Goal: Use online tool/utility: Utilize a website feature to perform a specific function

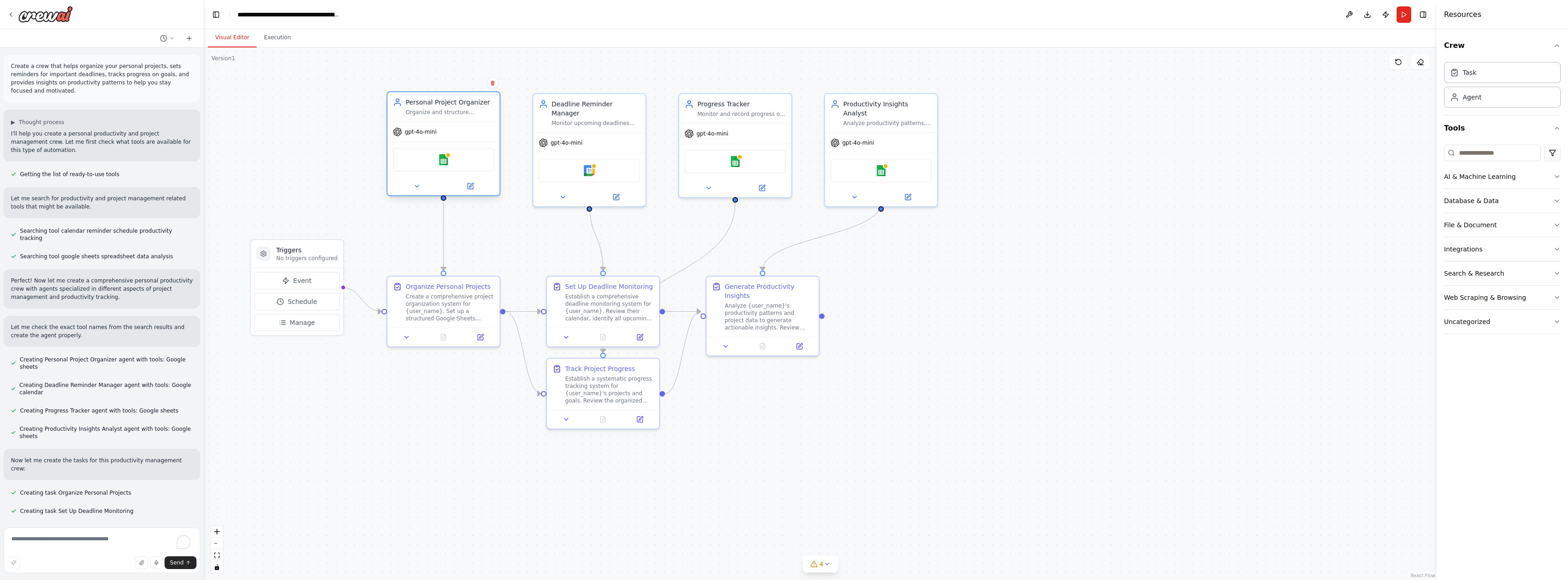
drag, startPoint x: 0, startPoint y: 0, endPoint x: 455, endPoint y: 102, distance: 466.3
click at [455, 102] on div "Personal Project Organizer" at bounding box center [450, 102] width 88 height 9
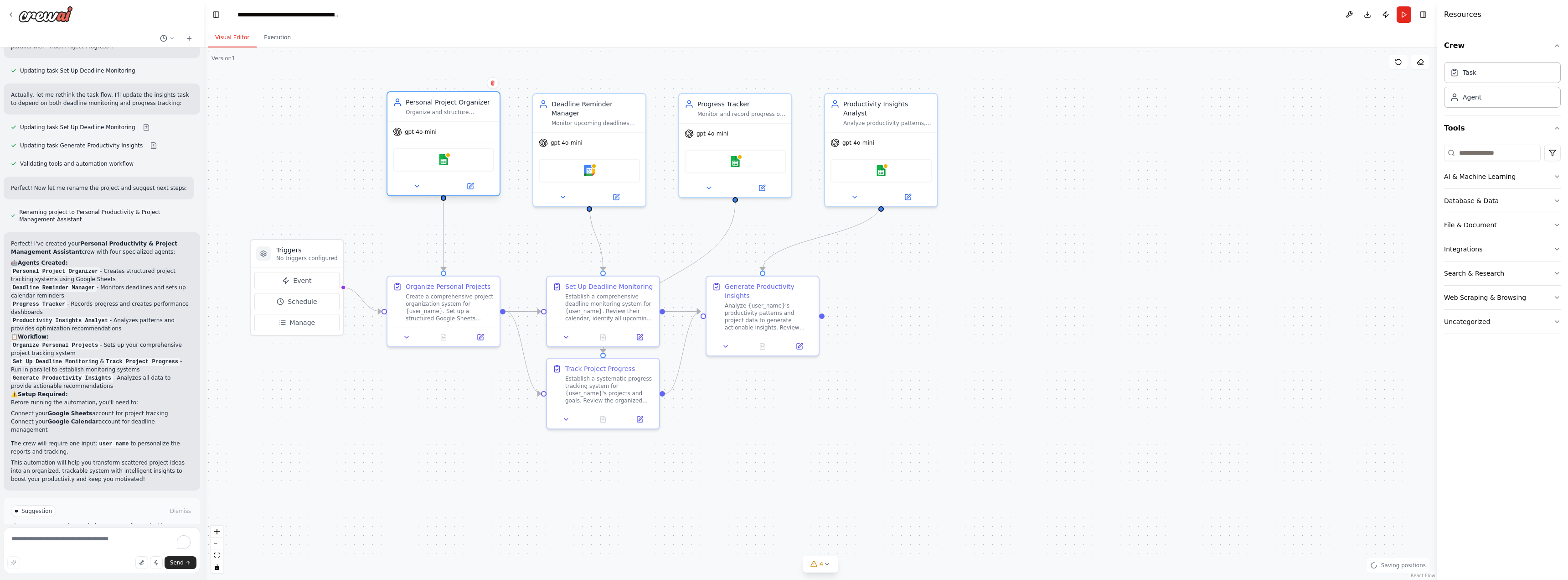
click at [469, 105] on div "Personal Project Organizer" at bounding box center [450, 102] width 88 height 9
click at [471, 184] on icon at bounding box center [471, 185] width 4 height 4
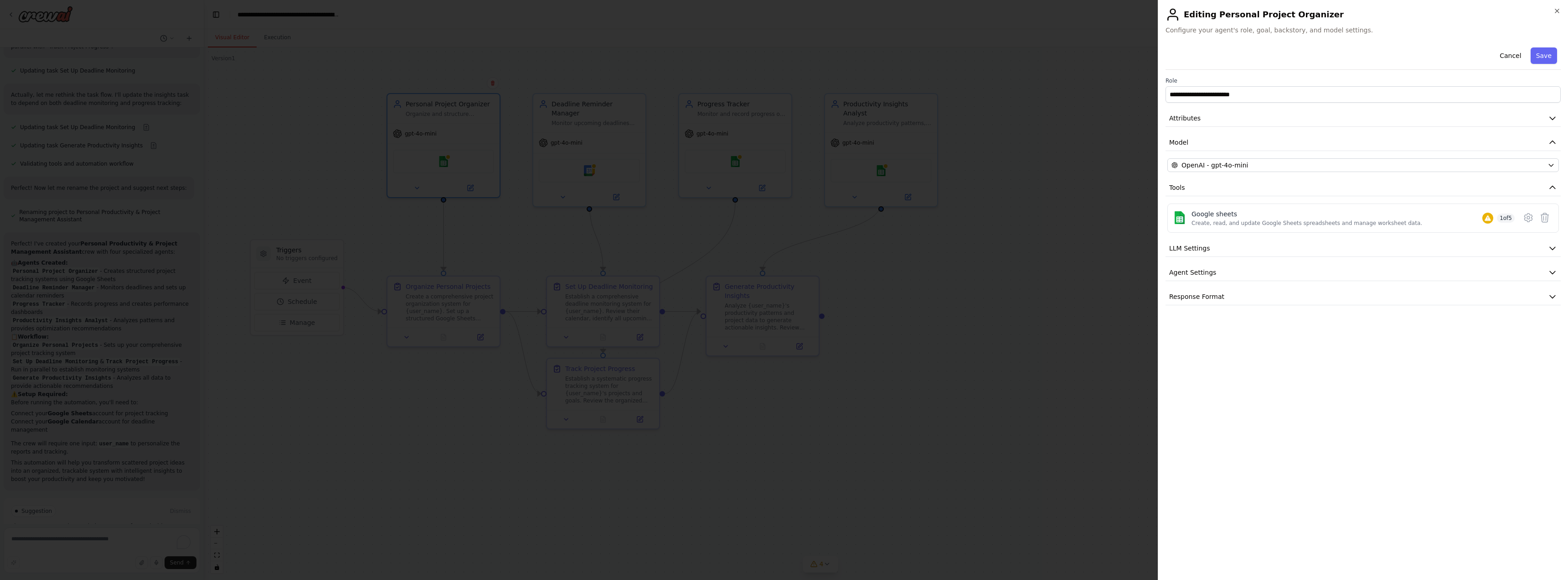
click at [1559, 16] on h2 "Editing Personal Project Organizer" at bounding box center [1363, 15] width 395 height 15
click at [1555, 9] on icon "button" at bounding box center [1557, 11] width 8 height 8
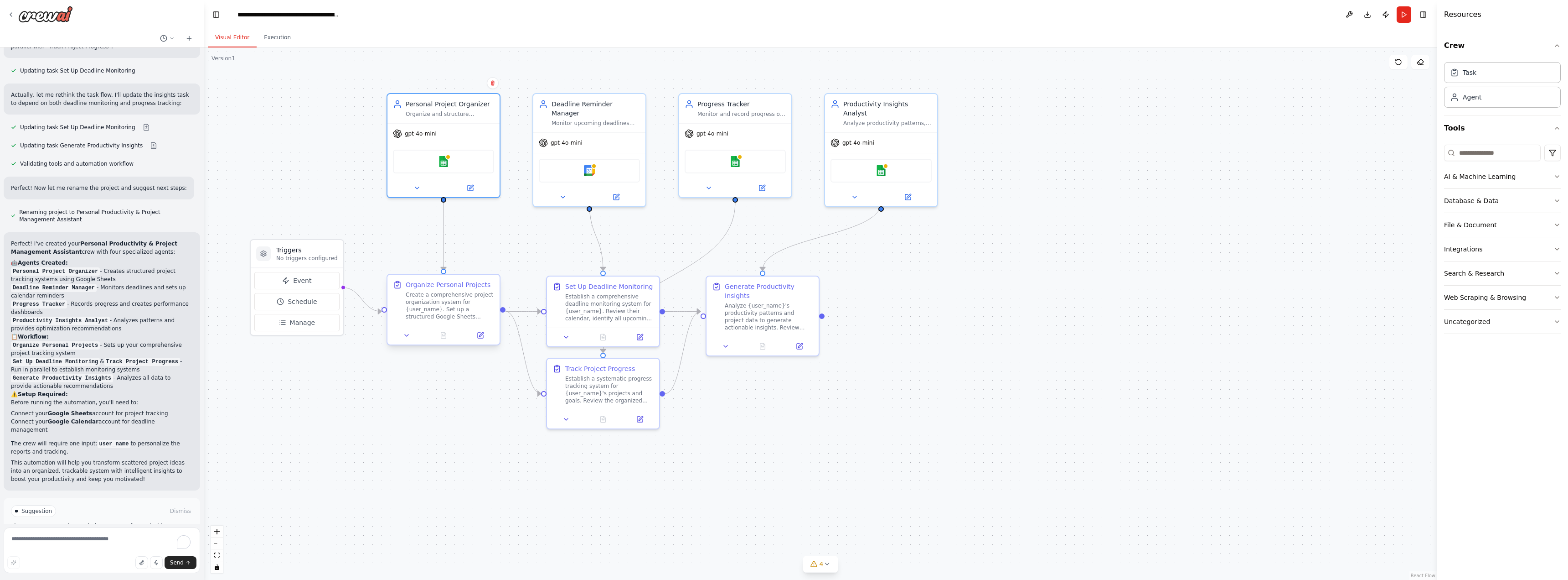
click at [439, 306] on div "Create a comprehensive project organization system for {user_name}. Set up a st…" at bounding box center [450, 306] width 88 height 29
click at [471, 337] on button at bounding box center [481, 335] width 32 height 11
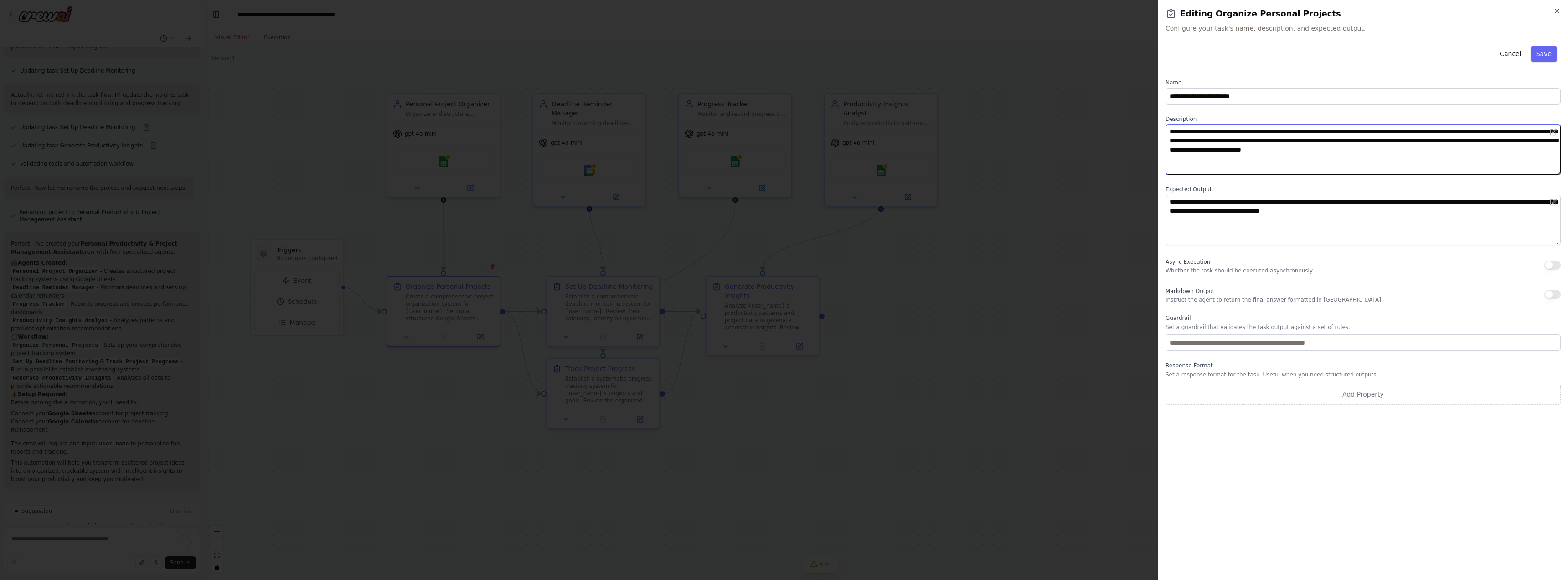
click at [1430, 144] on textarea "**********" at bounding box center [1363, 149] width 395 height 50
click at [1477, 89] on input "**********" at bounding box center [1363, 96] width 395 height 16
click at [1477, 45] on div "Cancel Save" at bounding box center [1363, 55] width 395 height 26
click at [1562, 9] on div "**********" at bounding box center [1363, 290] width 410 height 580
click at [1561, 11] on div "**********" at bounding box center [1363, 290] width 410 height 580
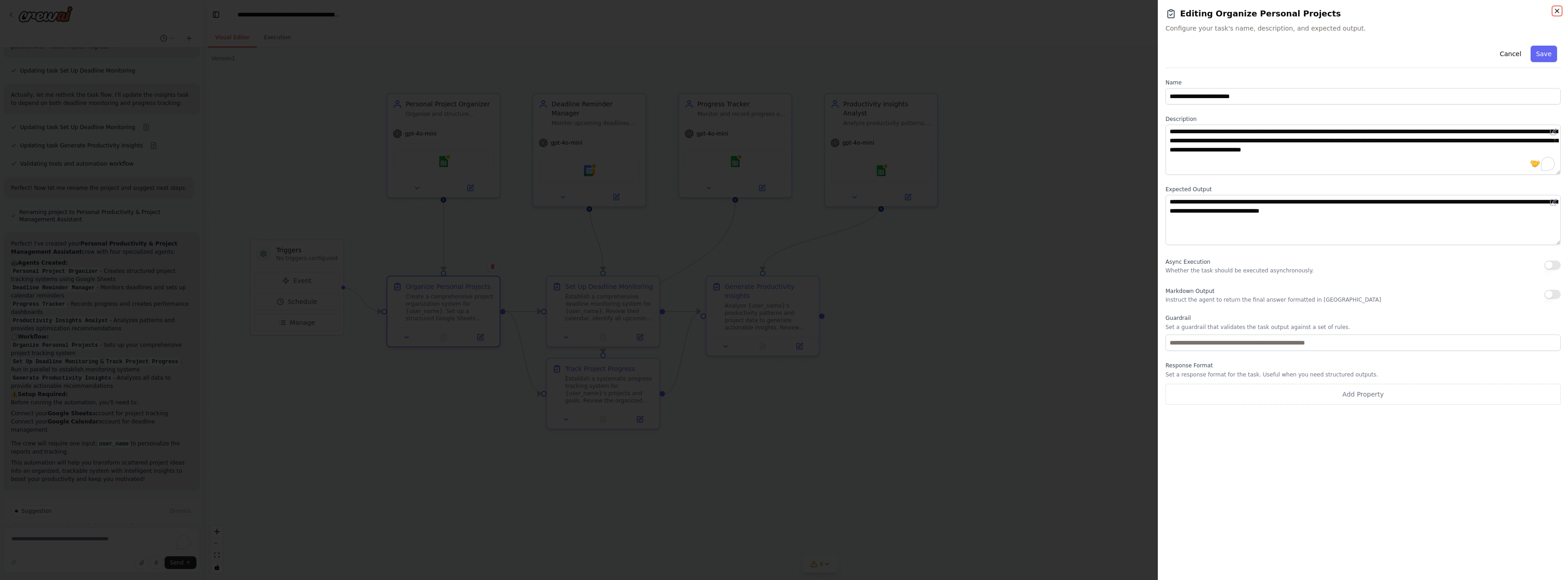
click at [1557, 12] on icon "button" at bounding box center [1557, 11] width 8 height 8
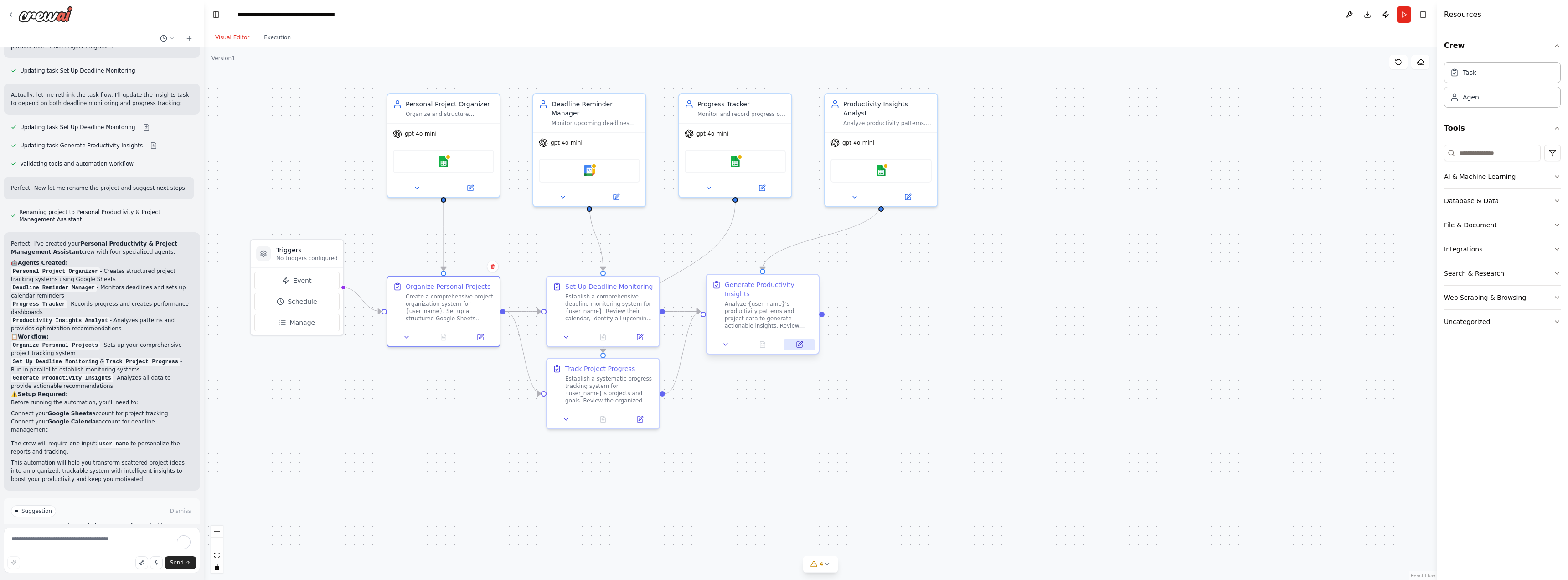
click at [801, 341] on icon at bounding box center [800, 343] width 4 height 4
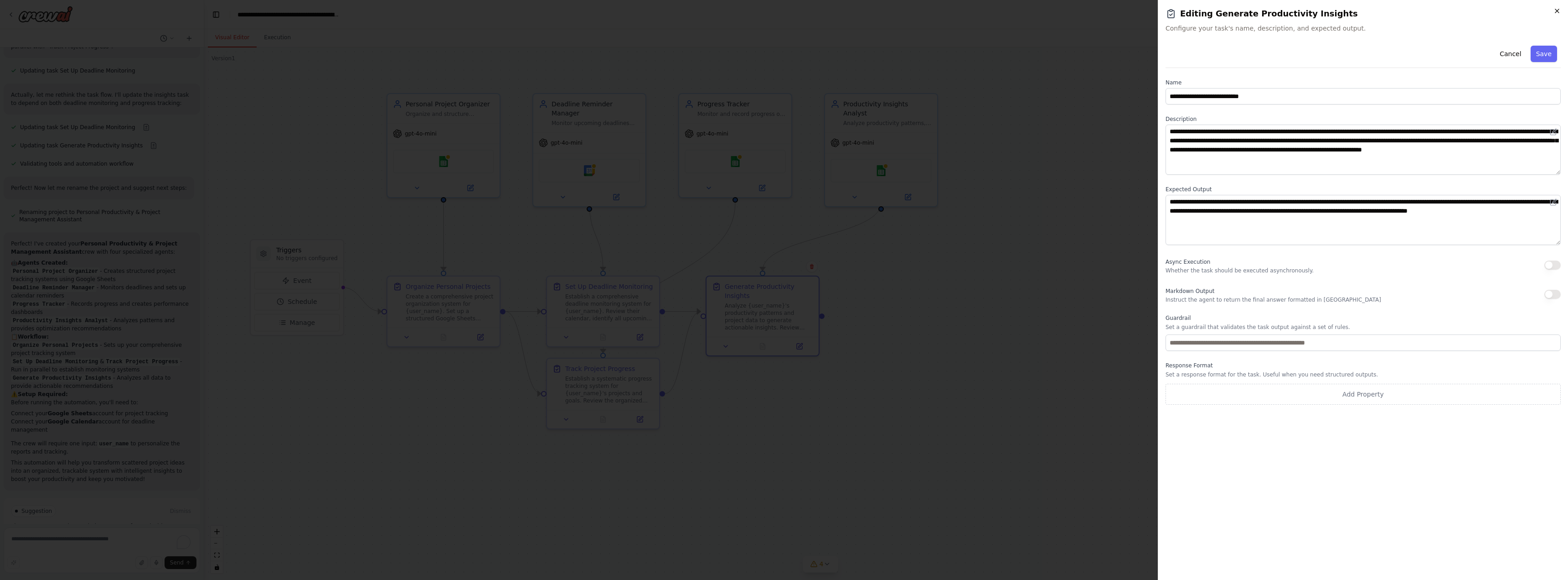
click at [1560, 10] on icon "button" at bounding box center [1557, 11] width 8 height 8
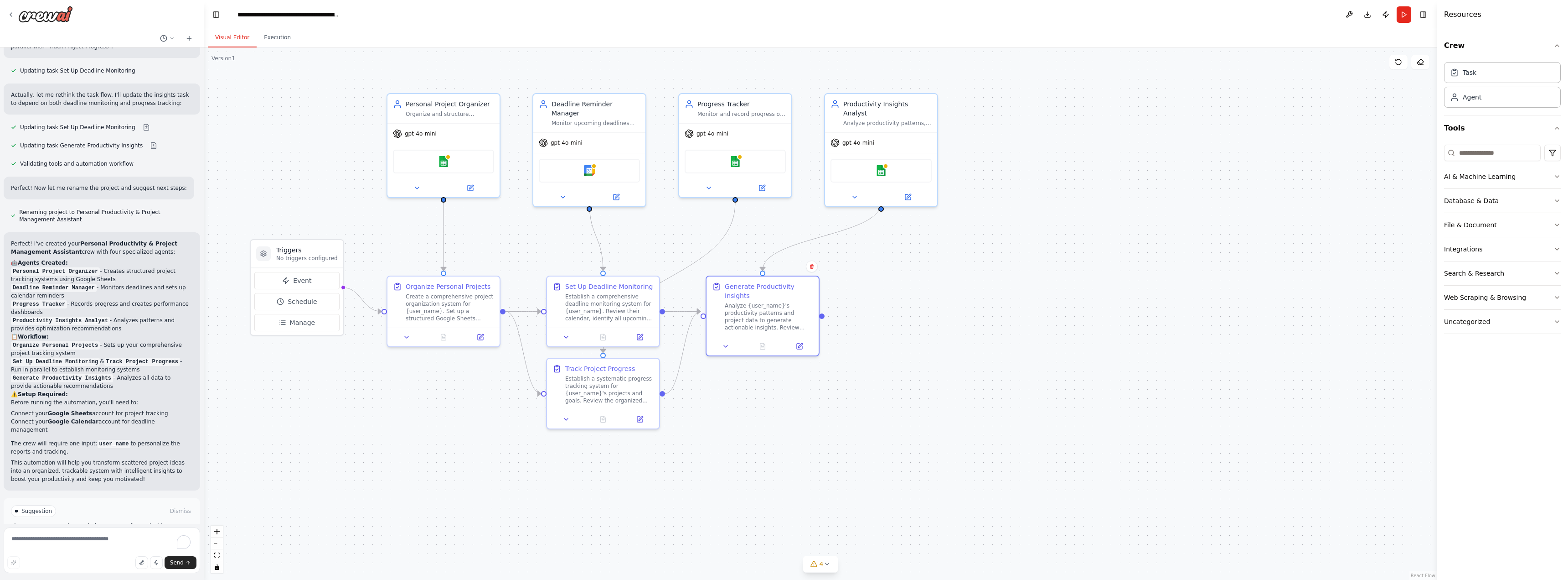
click at [438, 524] on div ".deletable-edge-delete-btn { width: 20px; height: 20px; border: 0px solid #ffff…" at bounding box center [820, 313] width 1233 height 532
click at [564, 419] on icon at bounding box center [566, 418] width 8 height 8
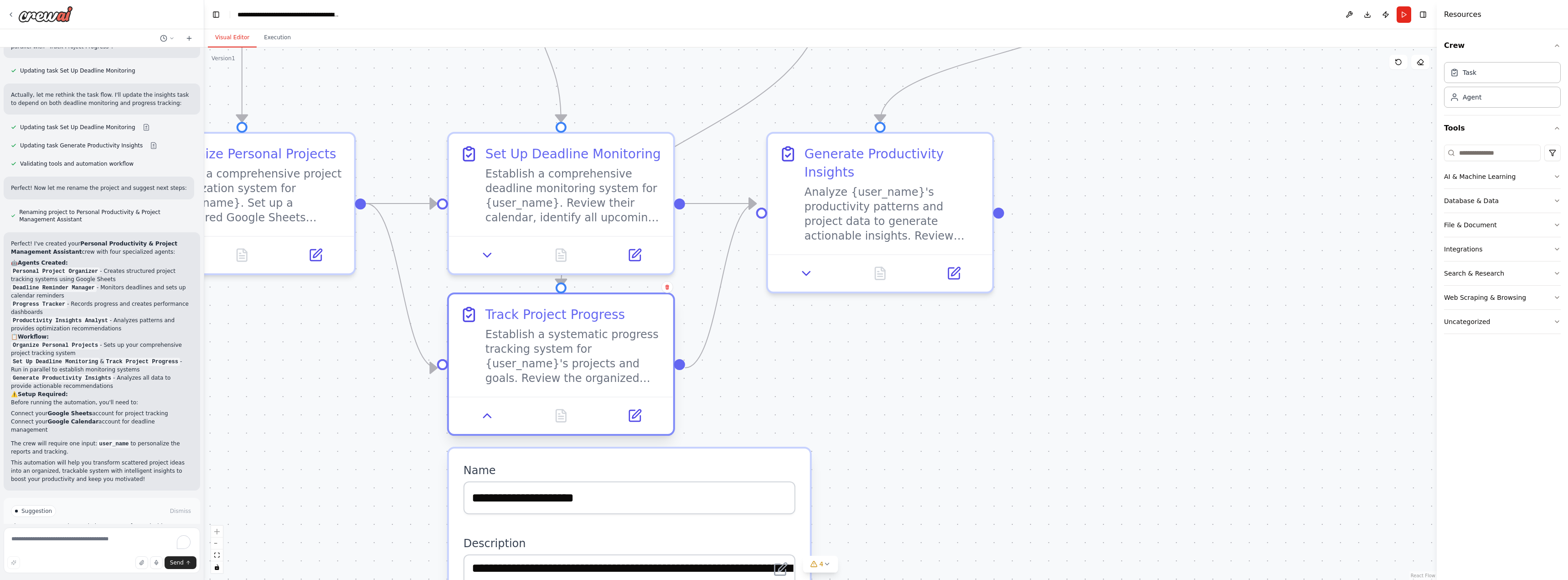
click at [562, 359] on div "Establish a systematic progress tracking system for {user_name}'s projects and …" at bounding box center [574, 357] width 177 height 58
click at [637, 416] on icon at bounding box center [634, 415] width 11 height 11
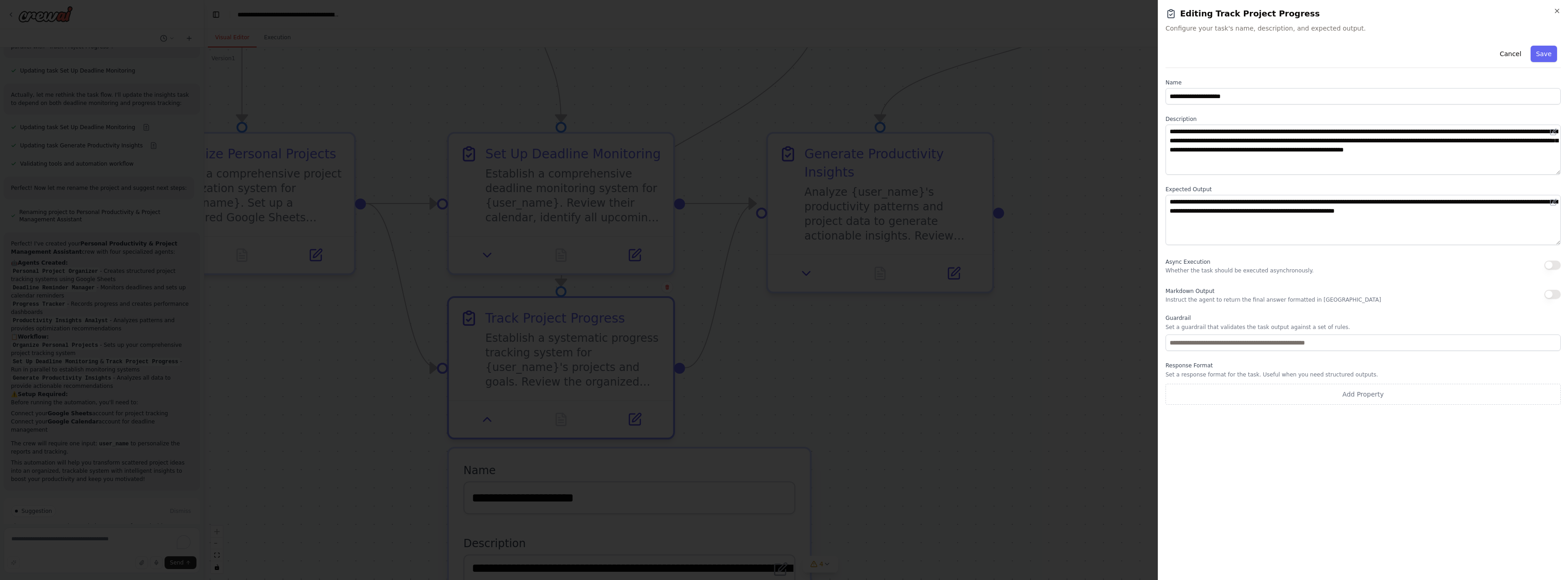
click at [1553, 10] on h2 "Editing Track Project Progress" at bounding box center [1363, 14] width 395 height 13
click at [1557, 11] on icon "button" at bounding box center [1557, 11] width 4 height 4
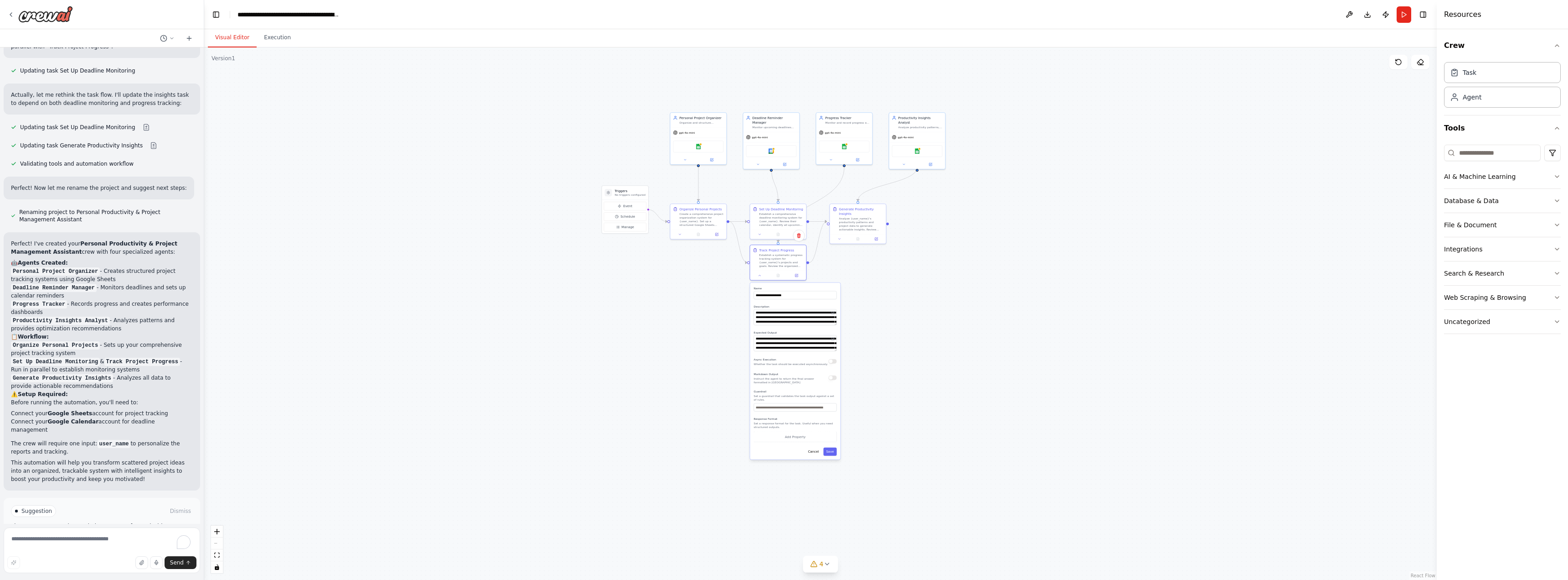
click at [985, 246] on div ".deletable-edge-delete-btn { width: 20px; height: 20px; border: 0px solid #ffff…" at bounding box center [820, 313] width 1233 height 532
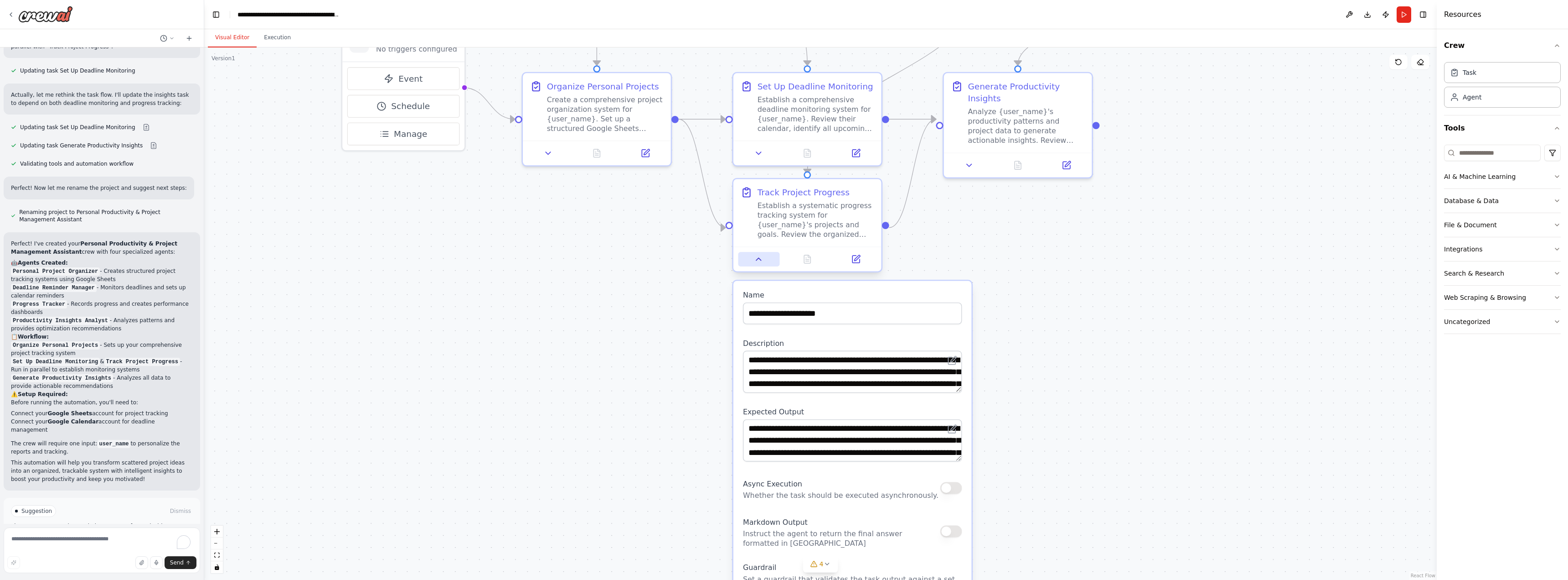
click at [754, 259] on icon at bounding box center [758, 258] width 10 height 10
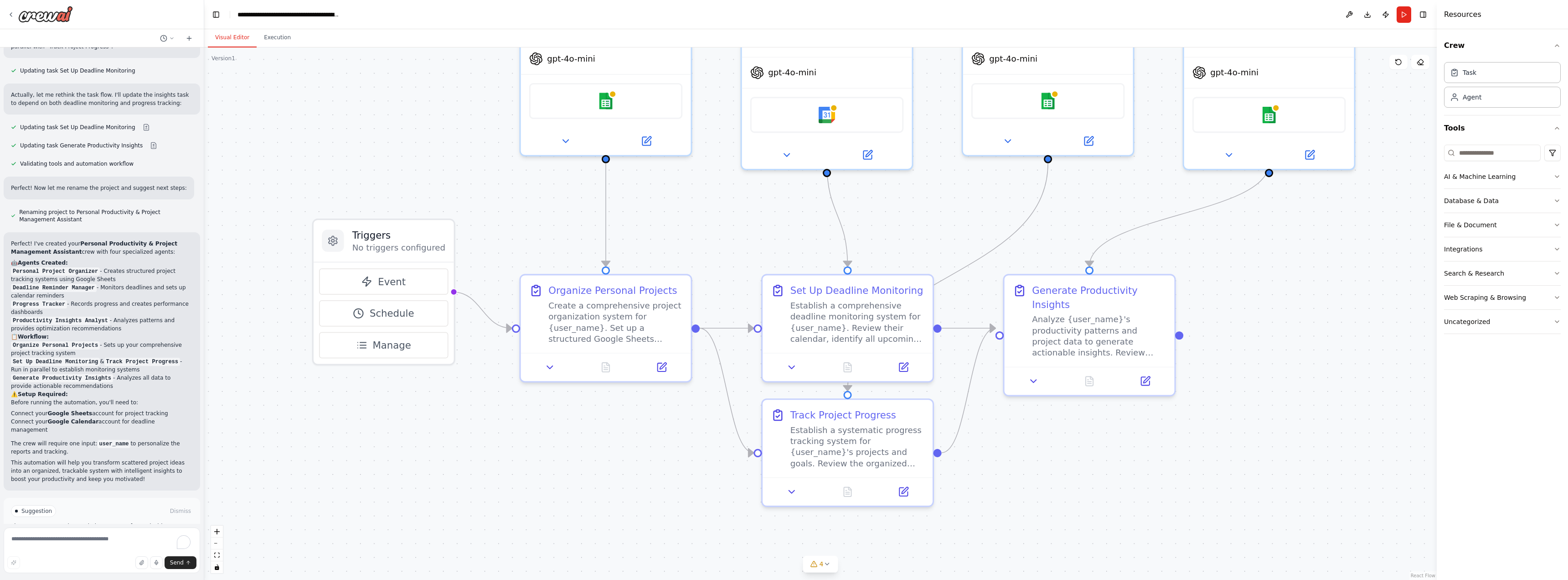
drag, startPoint x: 683, startPoint y: 296, endPoint x: 726, endPoint y: 394, distance: 107.0
click at [715, 491] on div ".deletable-edge-delete-btn { width: 20px; height: 20px; border: 0px solid #ffff…" at bounding box center [820, 313] width 1233 height 532
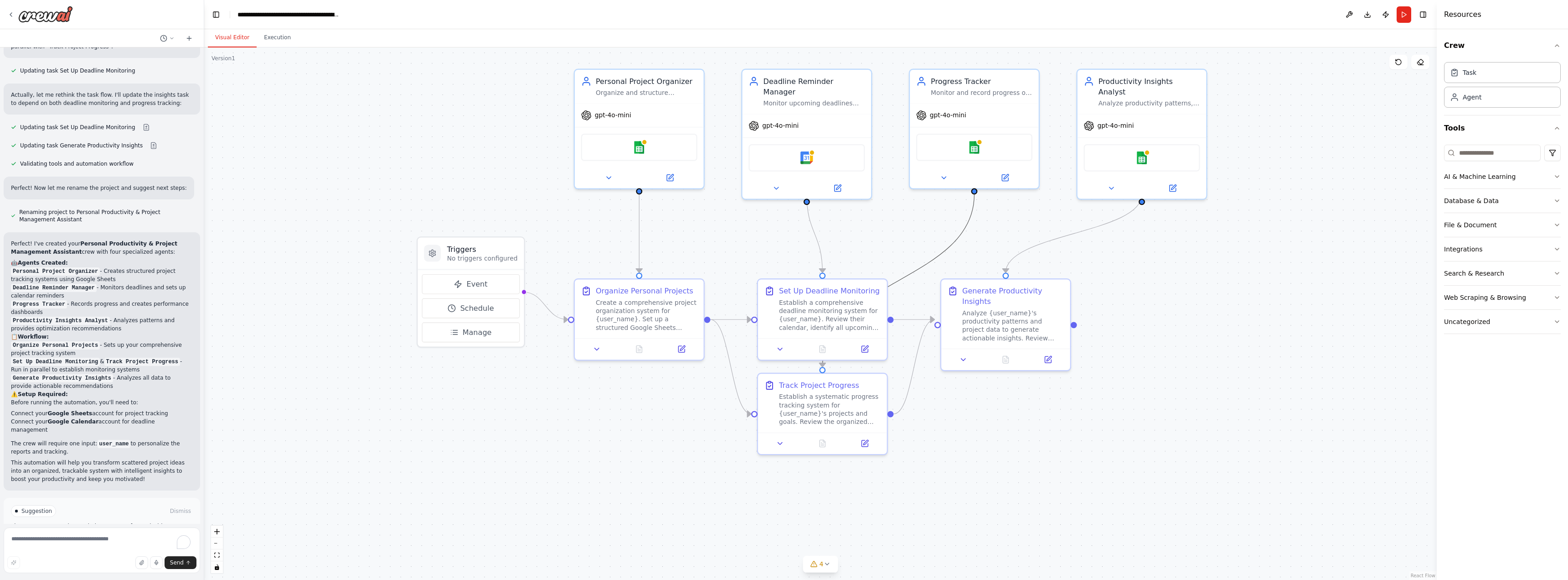
click at [935, 253] on icon "Edge from 635b3e93-69a9-40a9-9af4-95cf50405b29 to 30f345a2-6552-4edd-b769-d7ebc…" at bounding box center [898, 280] width 152 height 173
drag, startPoint x: 838, startPoint y: 284, endPoint x: 837, endPoint y: 274, distance: 10.0
click at [837, 274] on div "Set Up Deadline Monitoring" at bounding box center [824, 279] width 101 height 11
click at [1406, 11] on button "Run" at bounding box center [1404, 15] width 15 height 16
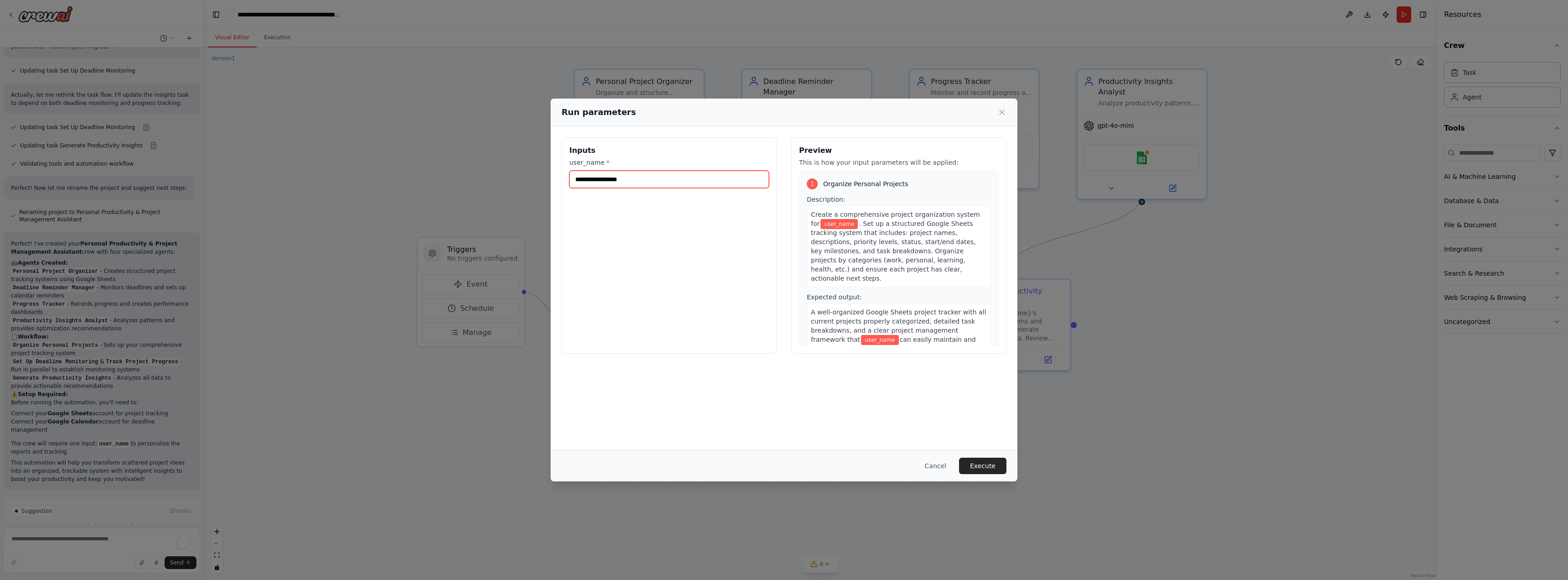
click at [716, 183] on input "user_name *" at bounding box center [669, 179] width 200 height 17
type input "*****"
click at [990, 468] on button "Execute" at bounding box center [983, 466] width 48 height 16
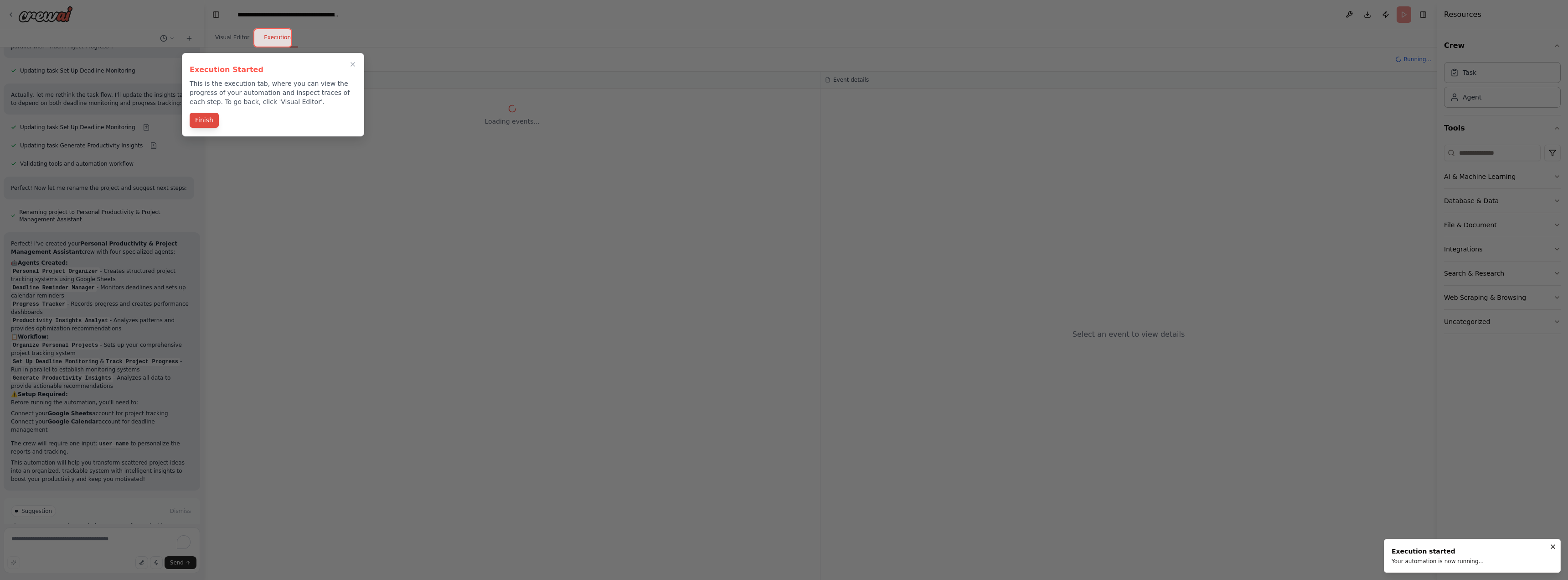
click at [197, 116] on button "Finish" at bounding box center [204, 121] width 29 height 15
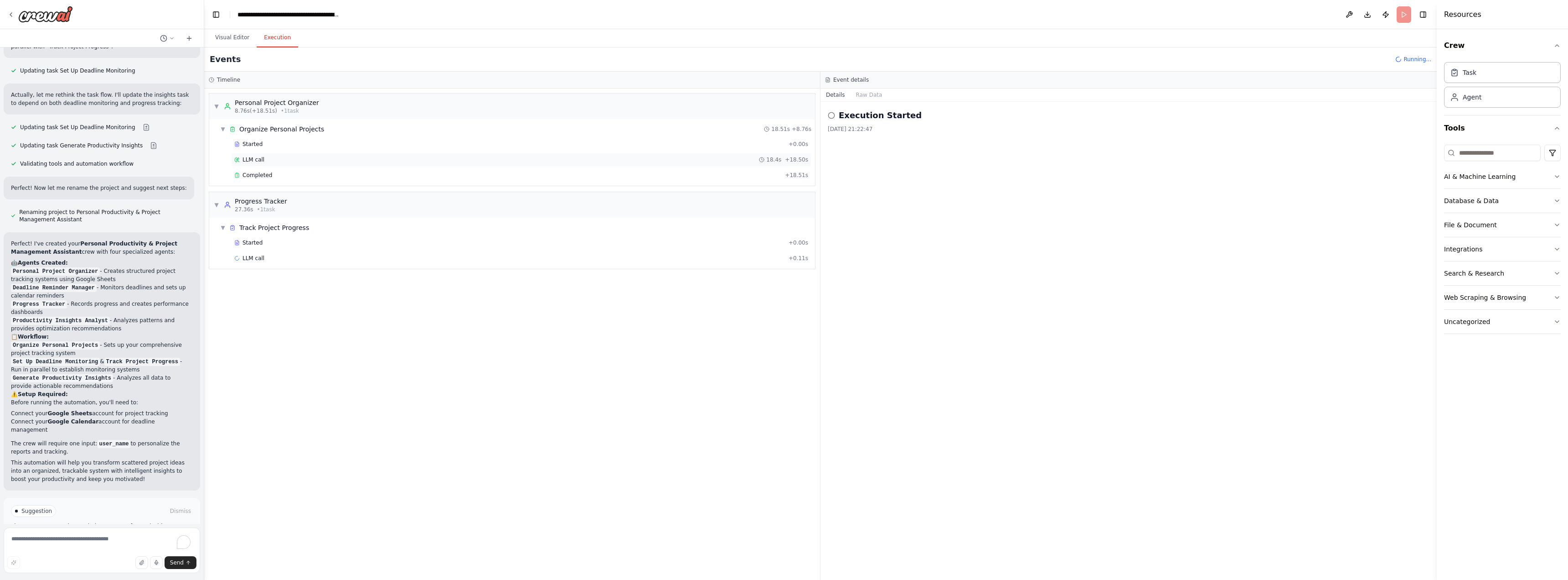
click at [269, 159] on div "LLM call 18.4s + 18.50s" at bounding box center [521, 160] width 574 height 8
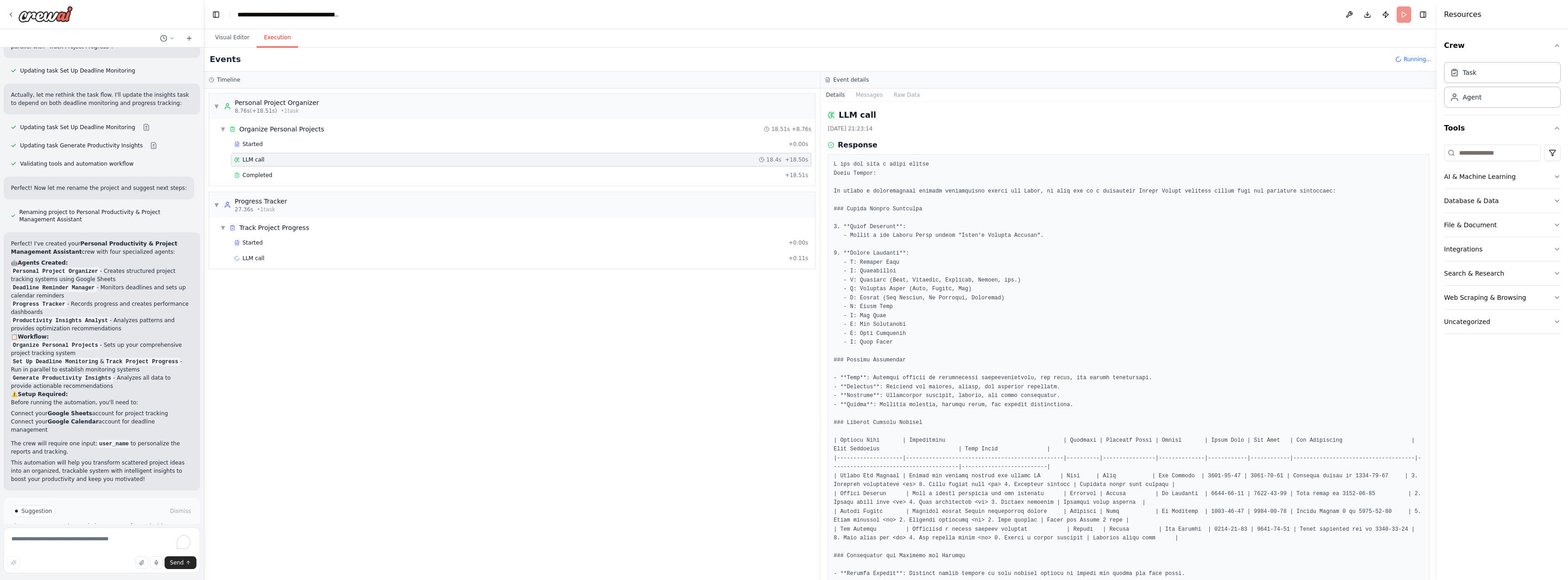
scroll to position [0, 0]
click at [360, 162] on div "LLM call 18.4s + 18.50s" at bounding box center [521, 160] width 574 height 8
click at [360, 171] on div "Completed + 18.51s" at bounding box center [521, 175] width 580 height 14
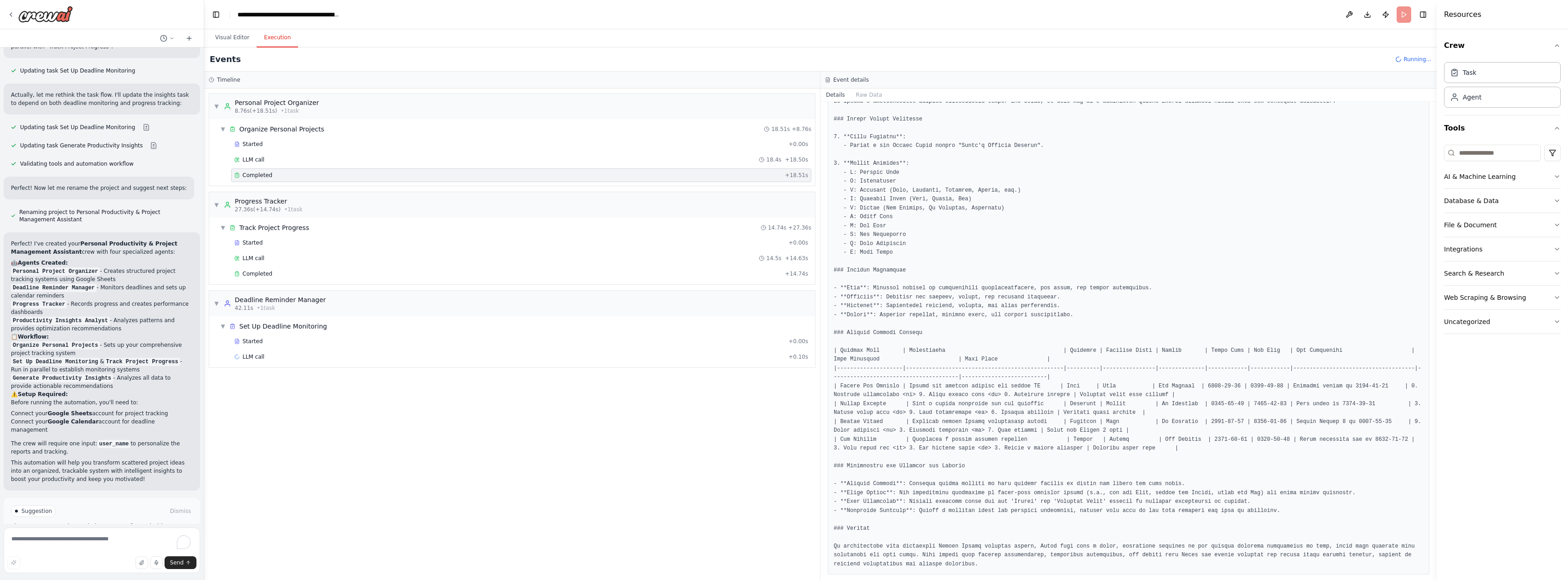
scroll to position [122, 0]
click at [390, 260] on div "LLM call 14.5s + 14.63s" at bounding box center [521, 258] width 574 height 8
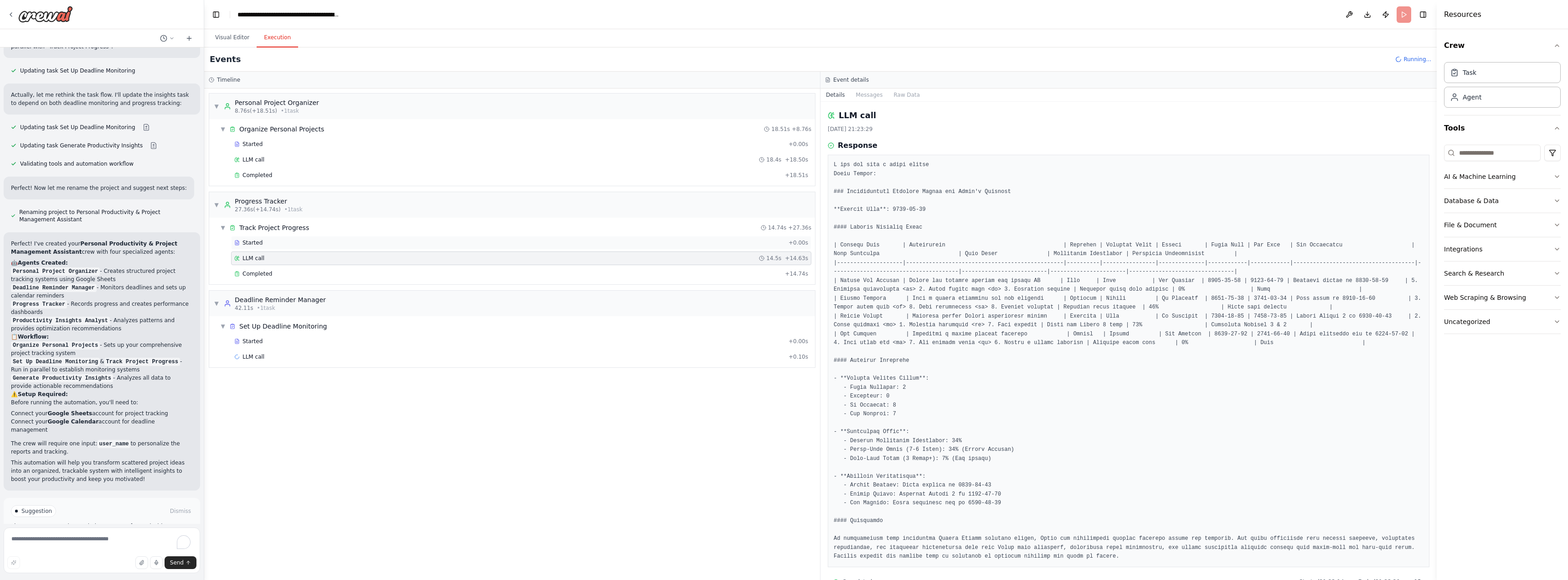
click at [401, 239] on div "Started + 0.00s" at bounding box center [521, 243] width 580 height 14
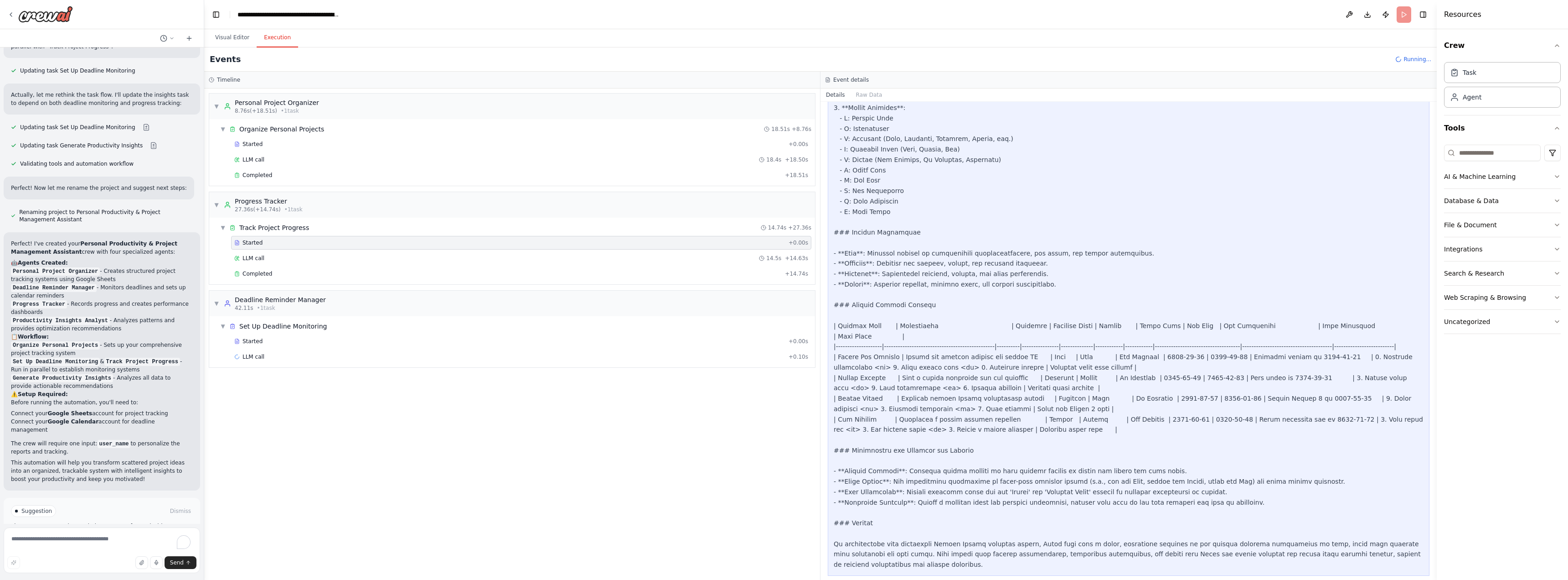
scroll to position [0, 0]
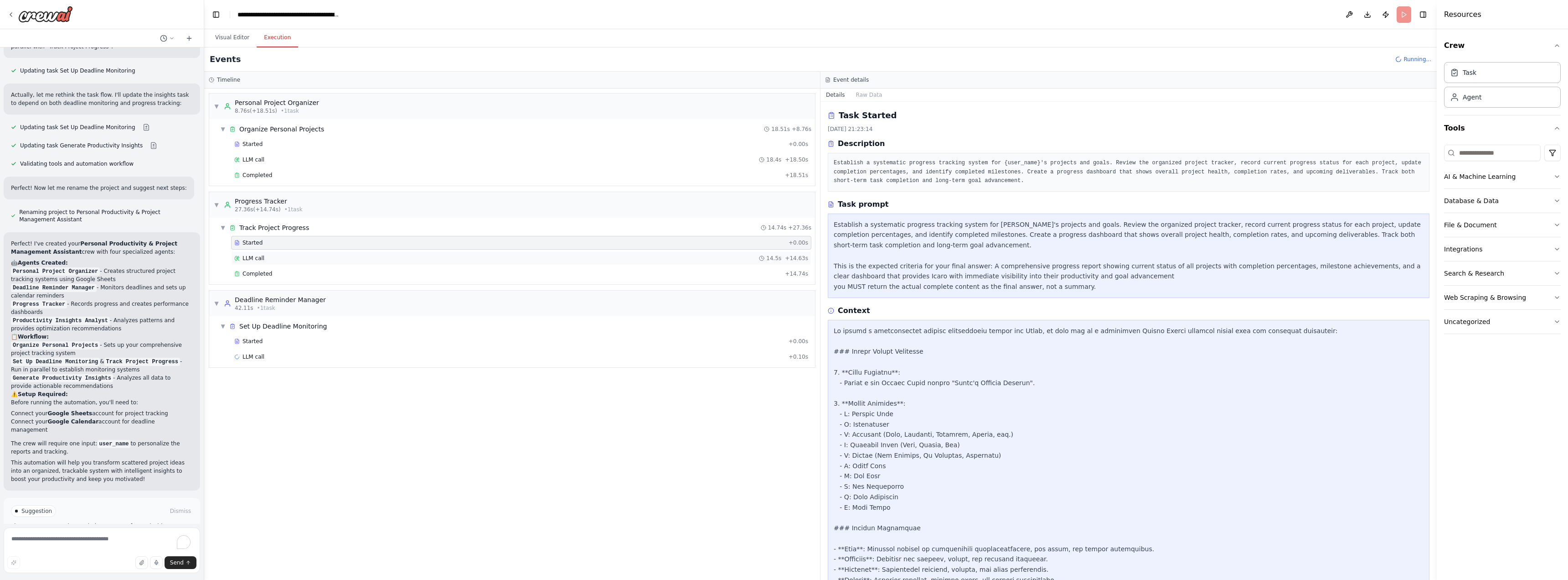
click at [401, 253] on div "LLM call 14.5s + 14.63s" at bounding box center [521, 258] width 580 height 14
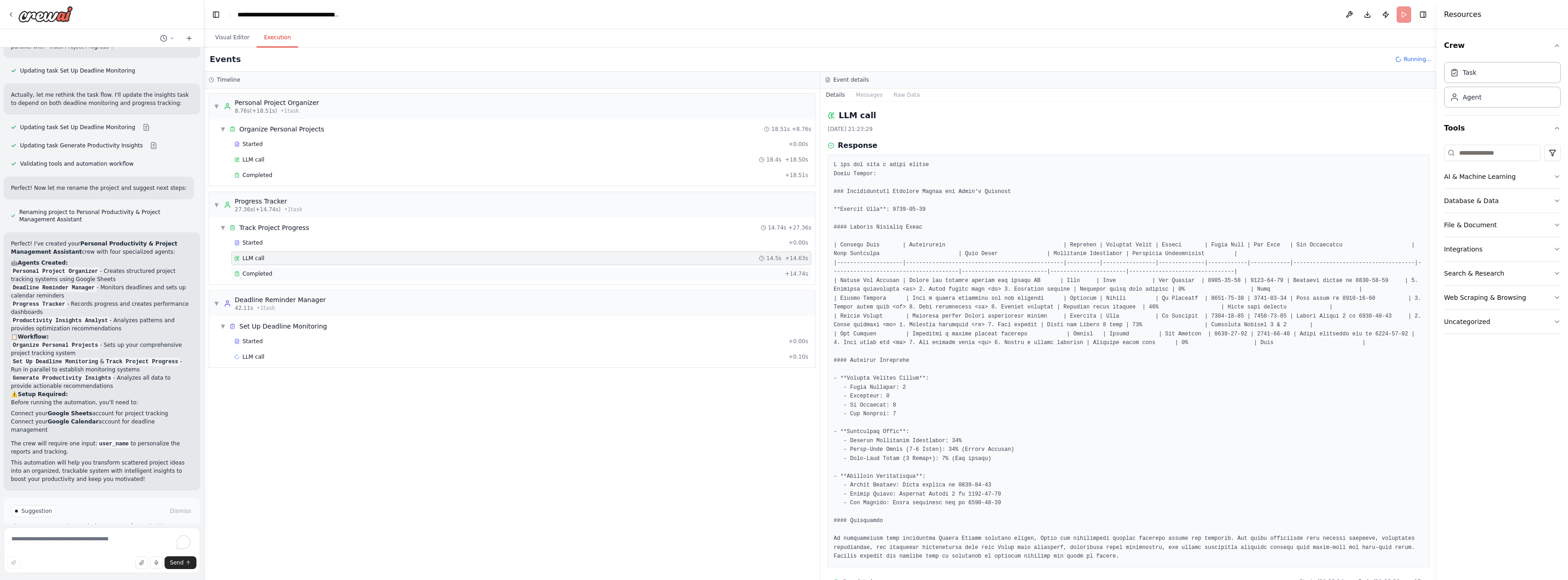
click at [380, 277] on div "Completed" at bounding box center [508, 274] width 547 height 8
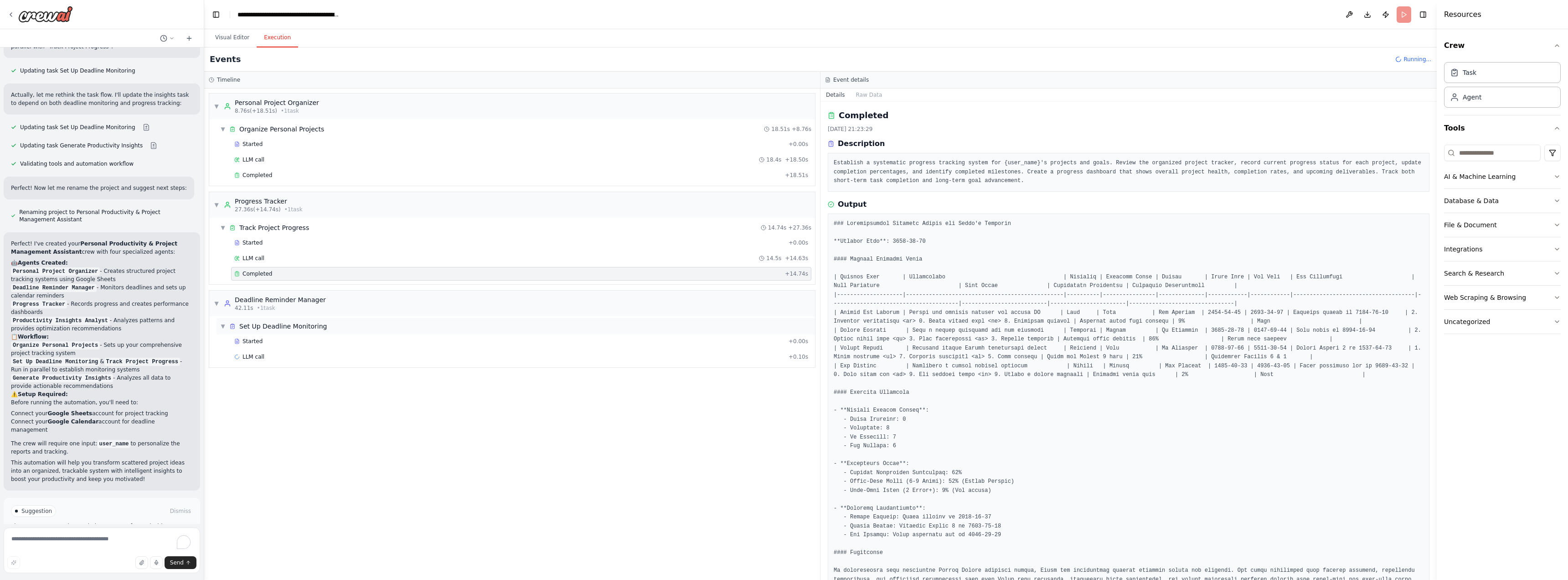
click at [348, 324] on div "▼ Set Up Deadline Monitoring" at bounding box center [516, 326] width 599 height 16
click at [348, 324] on div "▶ Set Up Deadline Monitoring 29.75s + 42.11s" at bounding box center [516, 326] width 599 height 16
click at [299, 363] on div "LLM call 29.5s + 29.63s" at bounding box center [521, 357] width 580 height 14
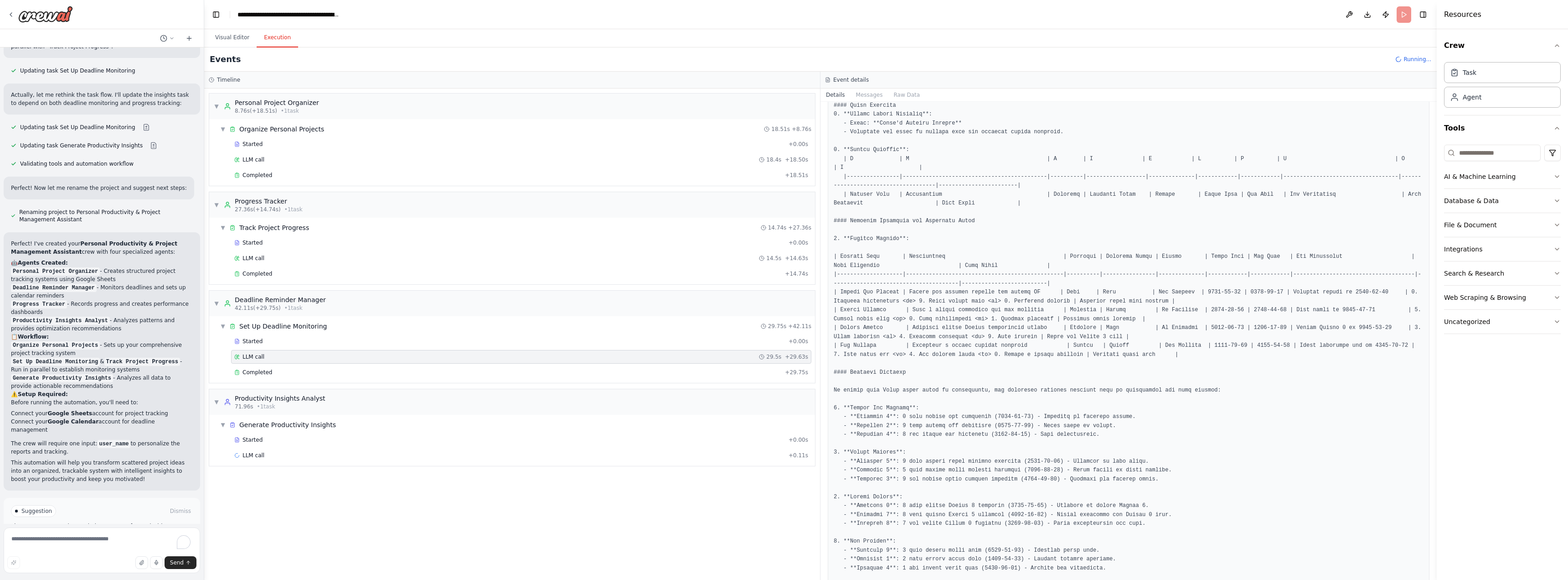
scroll to position [253, 0]
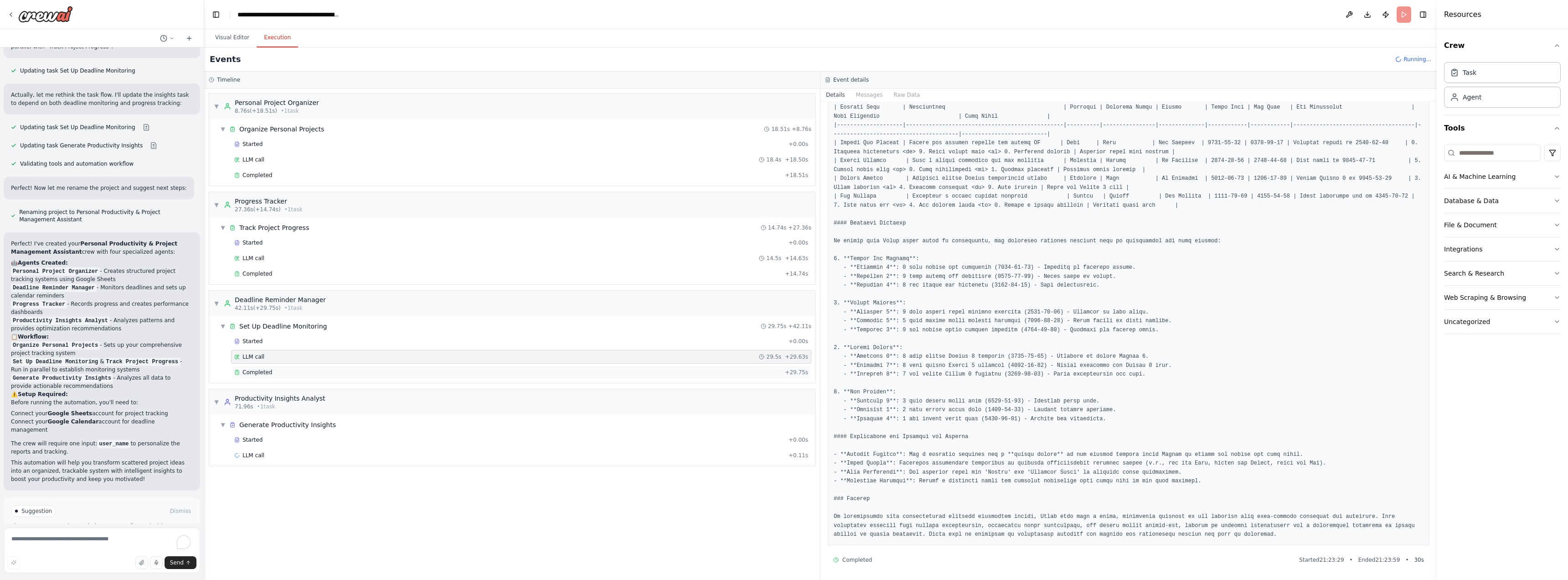
click at [308, 370] on div "Completed" at bounding box center [508, 372] width 547 height 8
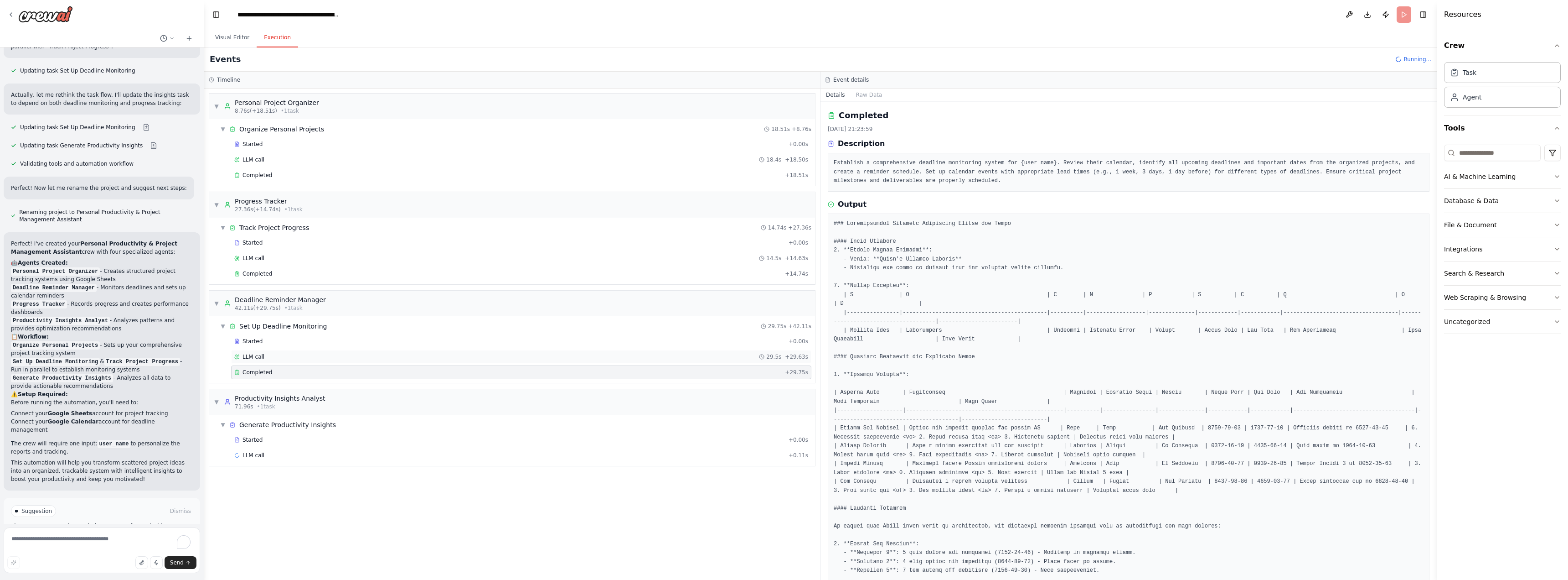
click at [317, 352] on div "LLM call 29.5s + 29.63s" at bounding box center [521, 357] width 580 height 14
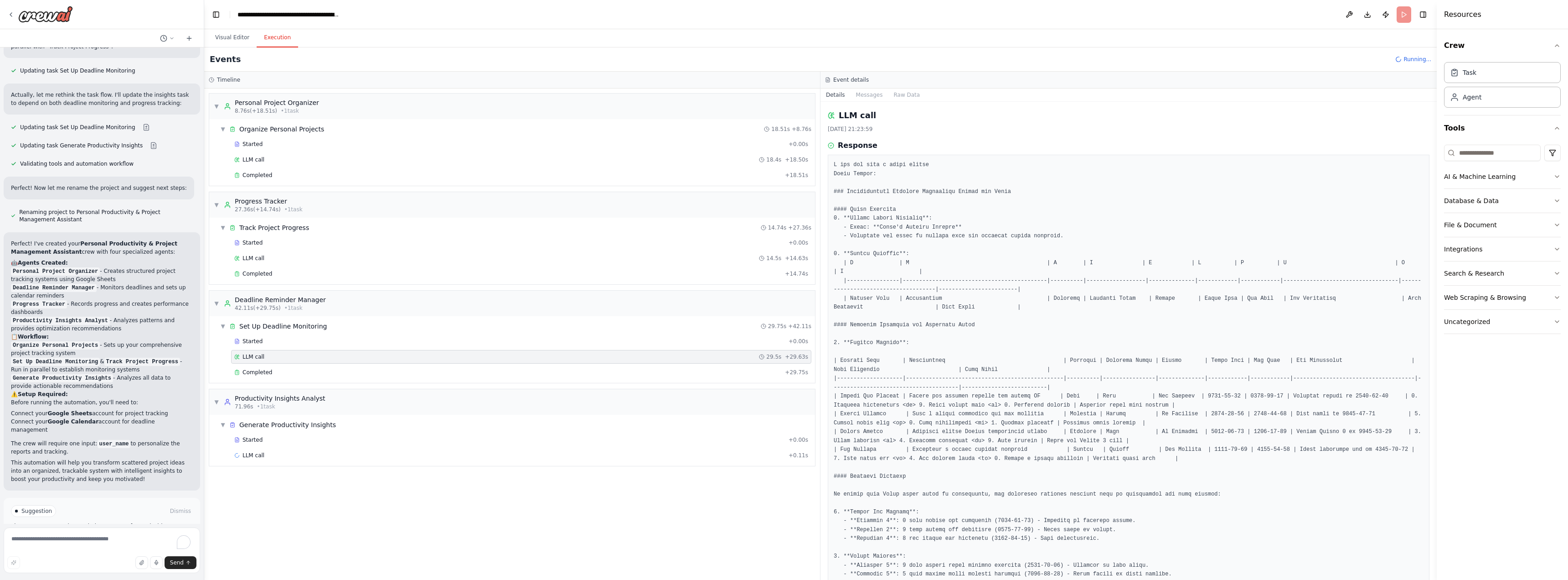
click at [316, 360] on div "LLM call 29.5s + 29.63s" at bounding box center [521, 357] width 580 height 14
click at [306, 372] on div "Completed" at bounding box center [508, 372] width 547 height 8
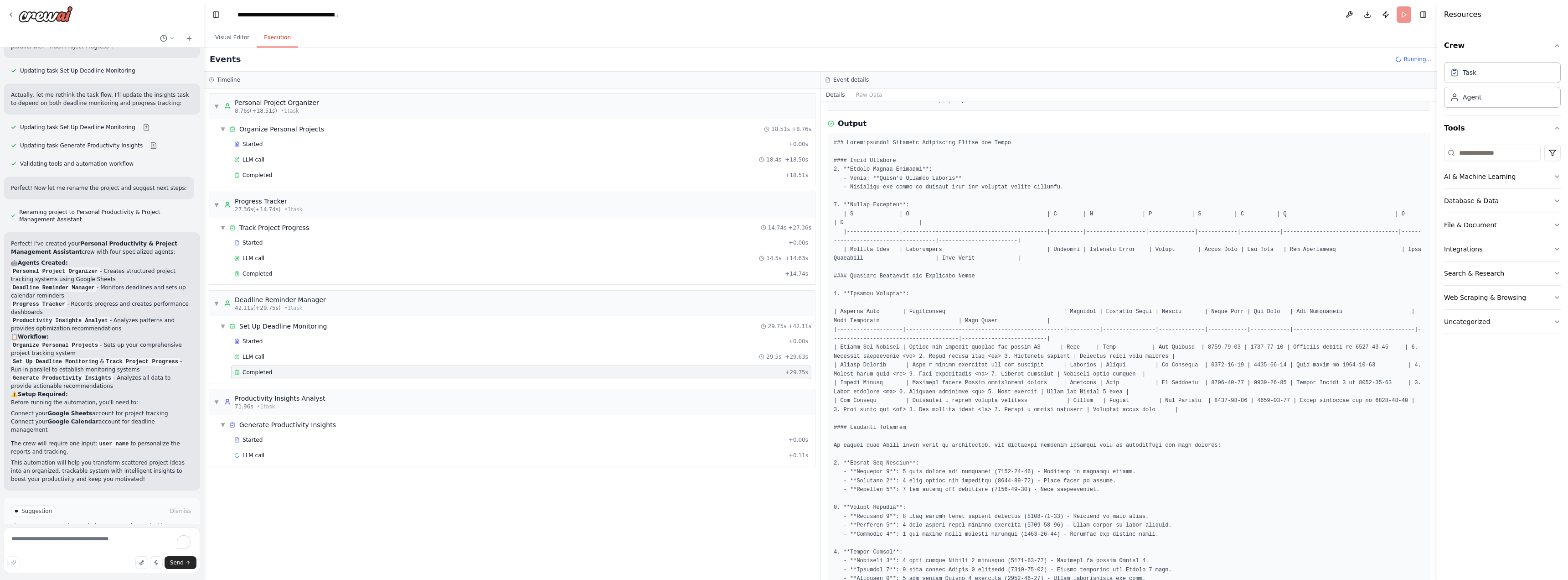
scroll to position [265, 0]
